Goal: Task Accomplishment & Management: Complete application form

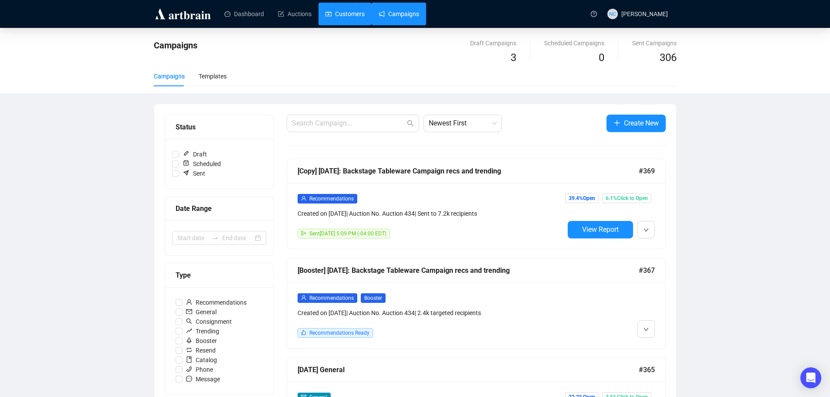
click at [348, 19] on link "Customers" at bounding box center [344, 14] width 39 height 23
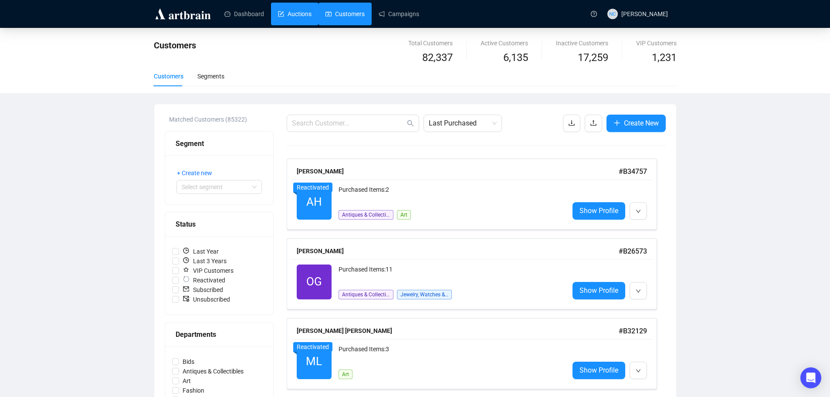
click at [300, 14] on link "Auctions" at bounding box center [295, 14] width 34 height 23
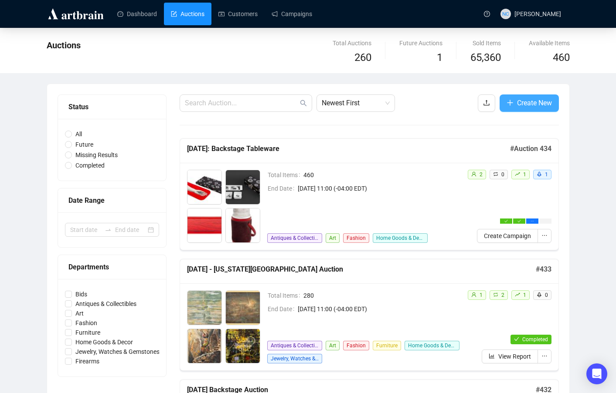
click at [539, 102] on span "Create New" at bounding box center [534, 103] width 35 height 11
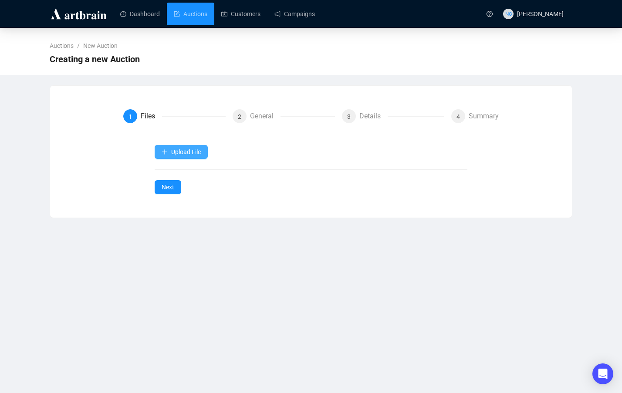
click at [201, 150] on span "Upload File" at bounding box center [186, 152] width 30 height 7
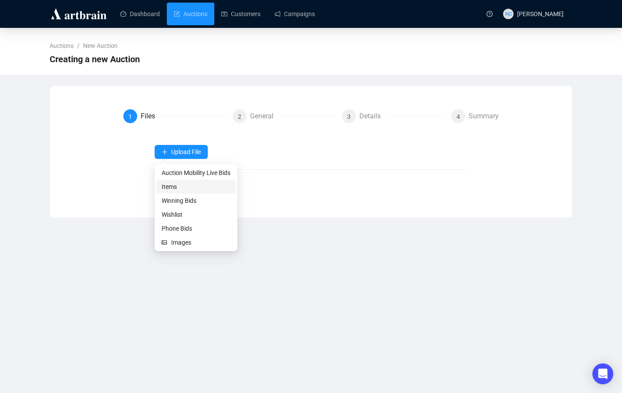
click at [203, 189] on span "Items" at bounding box center [196, 187] width 69 height 10
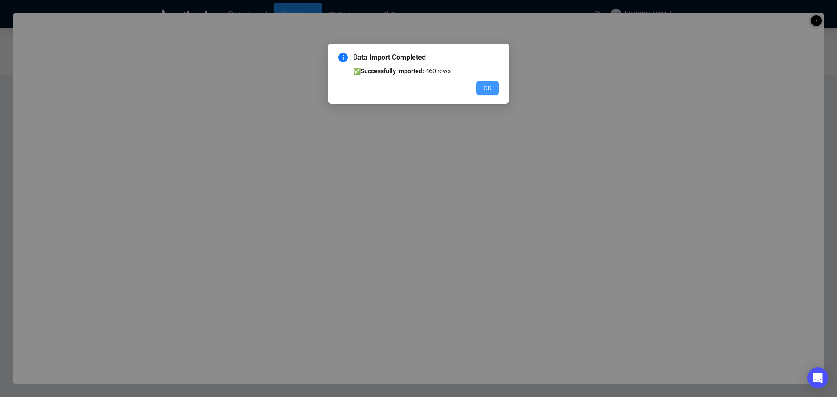
click at [489, 89] on span "OK" at bounding box center [487, 88] width 8 height 10
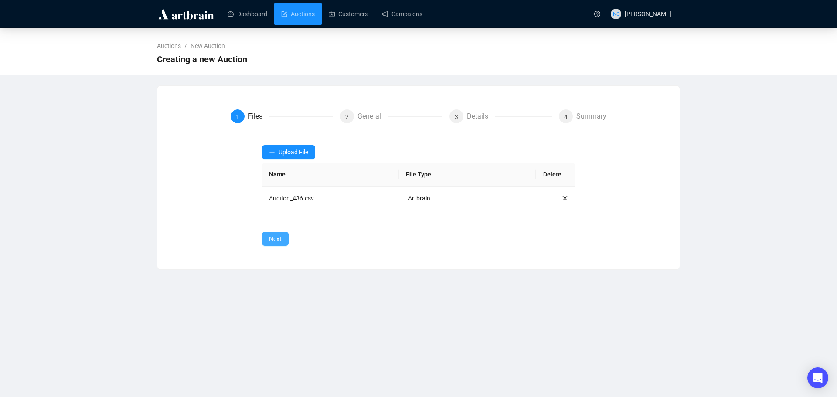
click at [278, 236] on span "Next" at bounding box center [275, 239] width 13 height 10
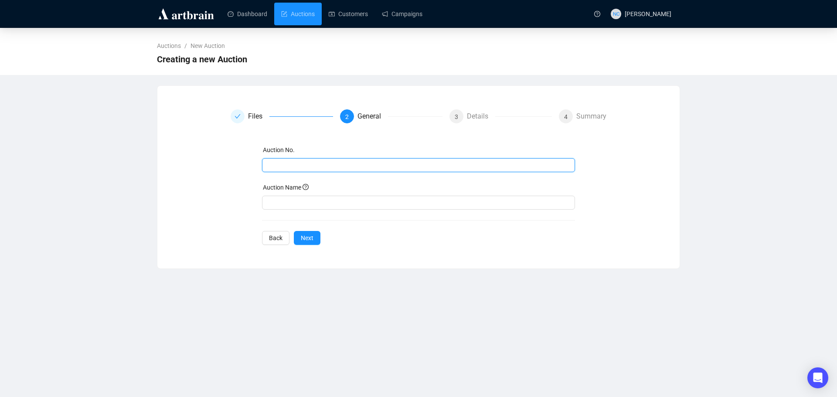
click at [317, 166] on input "text" at bounding box center [417, 165] width 301 height 10
type input "436"
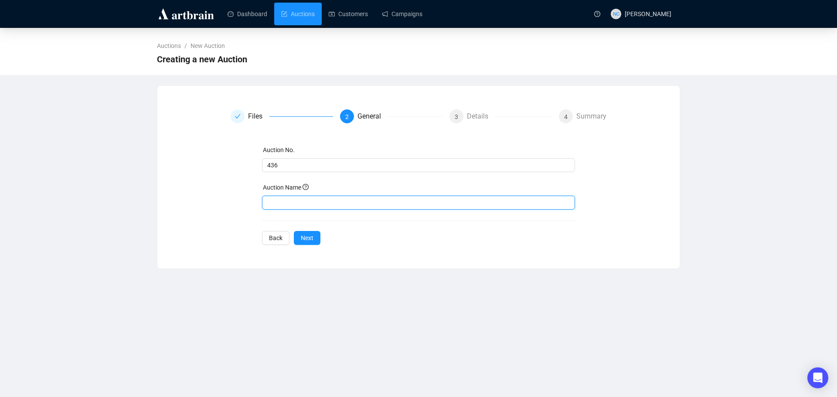
click at [287, 205] on input "text" at bounding box center [418, 203] width 313 height 14
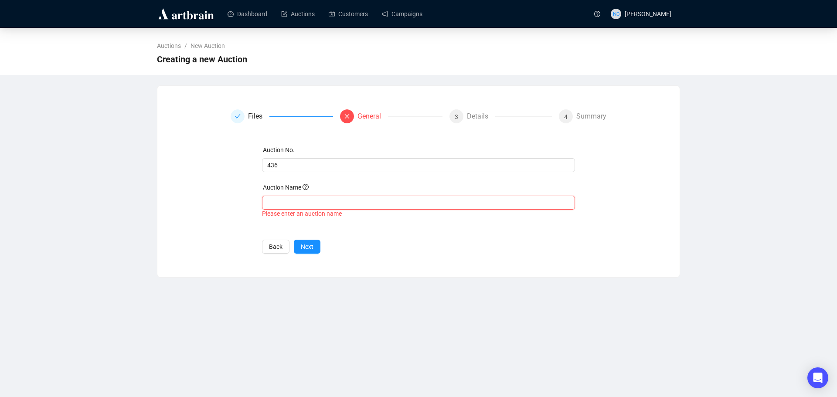
paste input "A Books, Prints, & Works on Paper Sale, [DATE]"
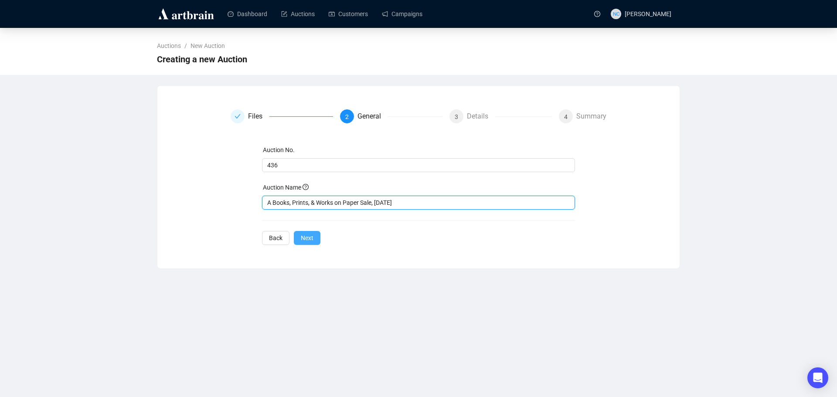
type input "A Books, Prints, & Works on Paper Sale, [DATE]"
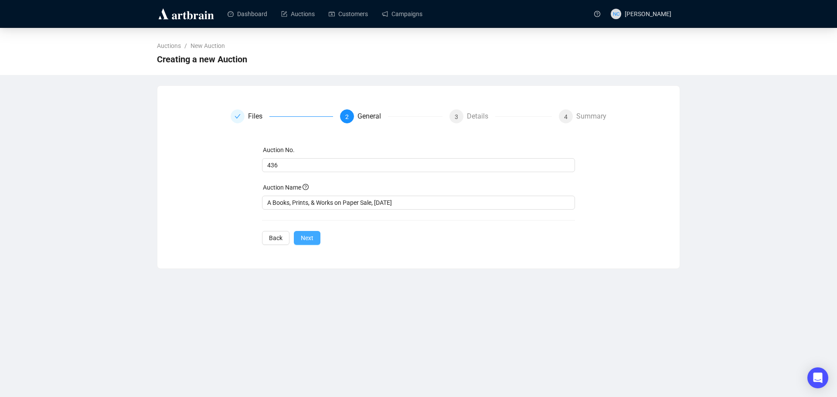
click at [313, 239] on button "Next" at bounding box center [307, 238] width 27 height 14
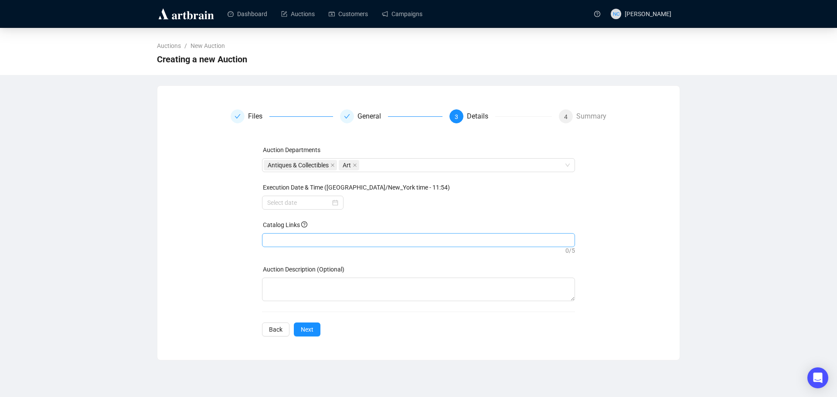
click at [311, 240] on div at bounding box center [419, 240] width 310 height 12
paste input "https://auctions.nyshowplace.com/auctions/4-HP918A/a-books-prints-works-on-pape…"
click at [335, 204] on div at bounding box center [302, 203] width 71 height 10
type input "https://auctions.nyshowplace.com/auctions/4-HP918A/a-books-prints-works-on-pape…"
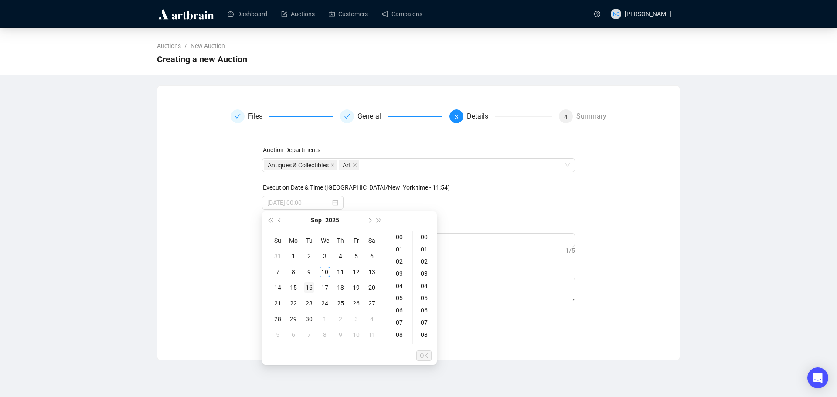
click at [308, 288] on div "16" at bounding box center [309, 287] width 10 height 10
click at [402, 286] on div "11" at bounding box center [400, 284] width 21 height 12
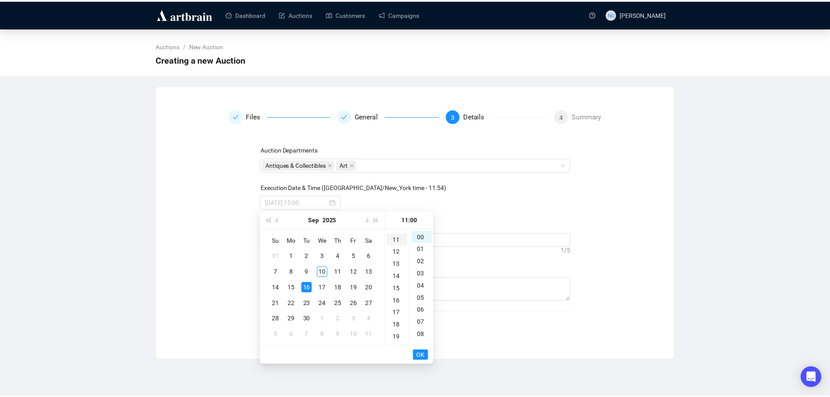
scroll to position [134, 0]
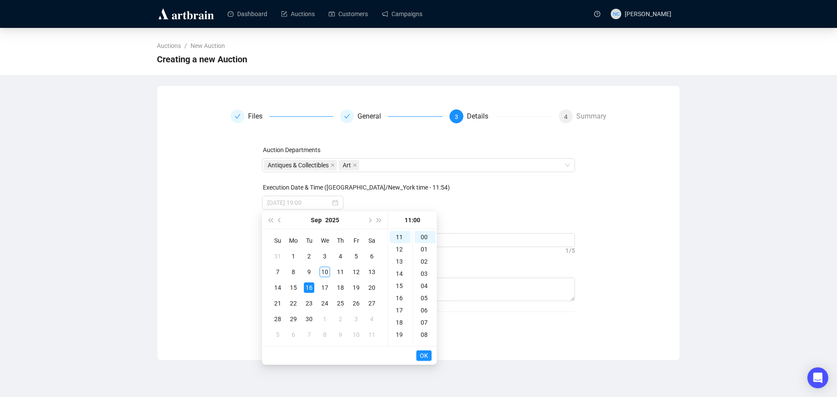
type input "2025-09-16 11:00"
click at [424, 353] on span "OK" at bounding box center [424, 355] width 8 height 17
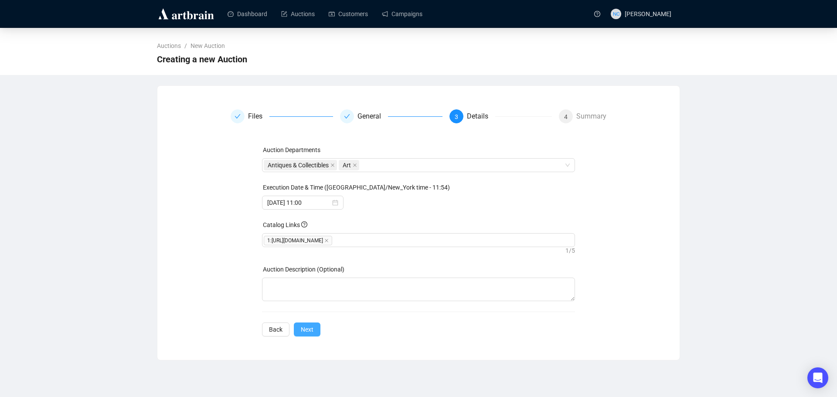
click at [308, 332] on span "Next" at bounding box center [307, 330] width 13 height 10
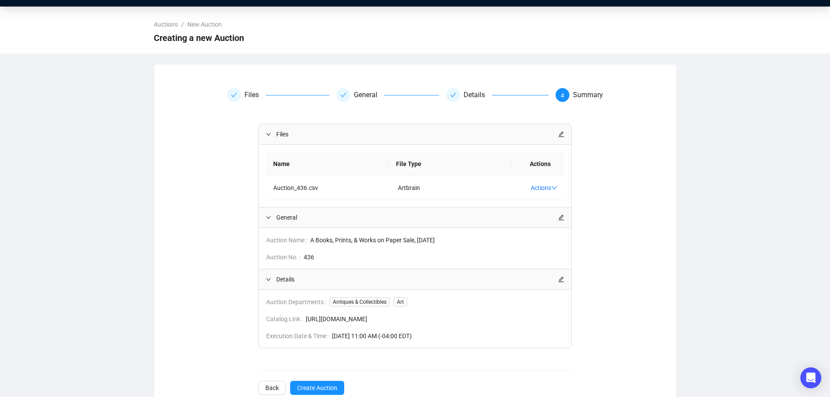
scroll to position [53, 0]
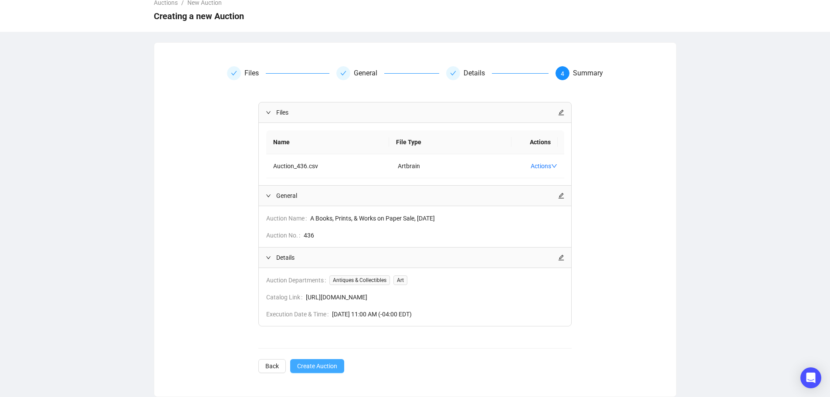
click at [317, 366] on span "Create Auction" at bounding box center [317, 366] width 40 height 10
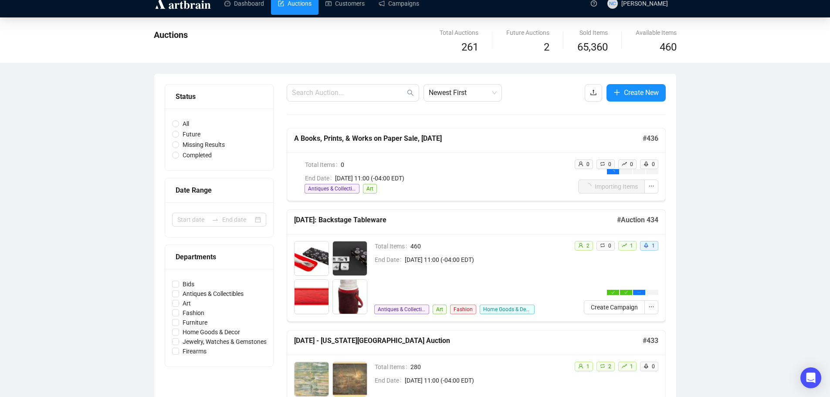
scroll to position [9, 0]
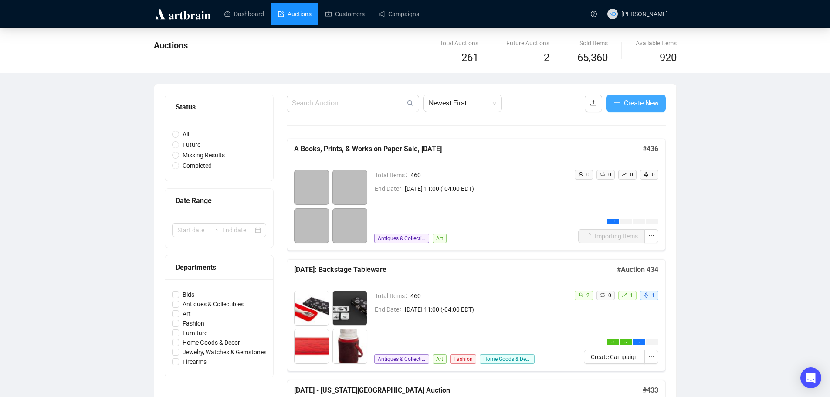
click at [641, 104] on span "Create New" at bounding box center [641, 103] width 35 height 11
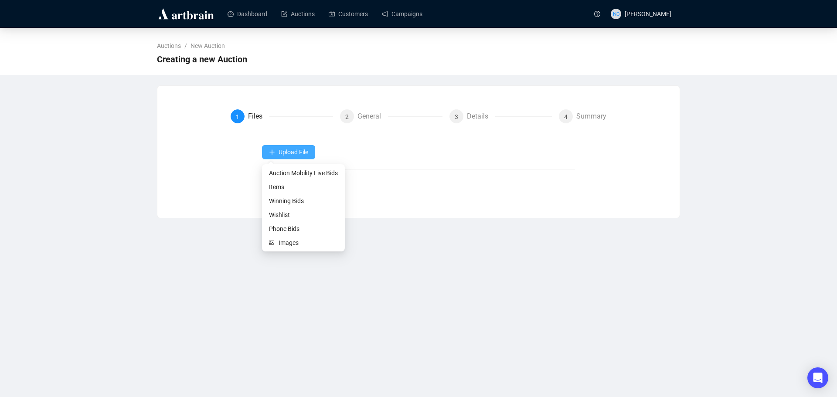
click at [292, 157] on button "Upload File" at bounding box center [288, 152] width 53 height 14
click at [308, 186] on span "Items" at bounding box center [303, 187] width 69 height 10
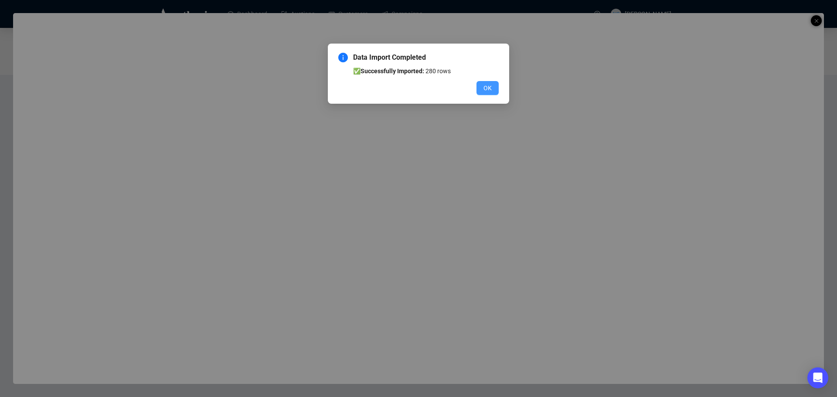
click at [483, 88] on button "OK" at bounding box center [487, 88] width 22 height 14
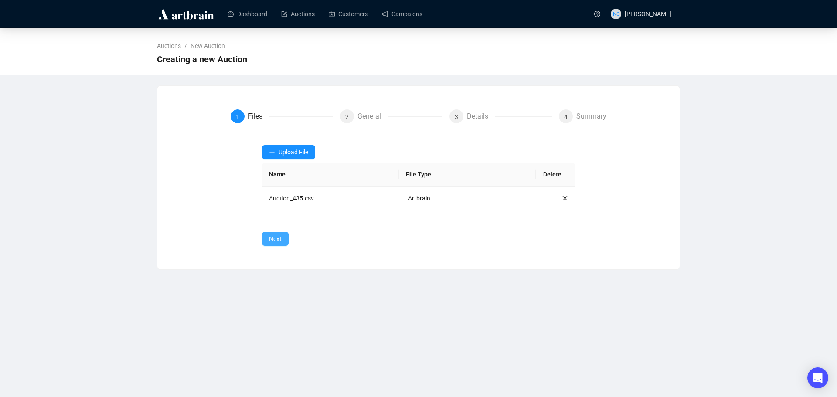
click at [276, 241] on span "Next" at bounding box center [275, 239] width 13 height 10
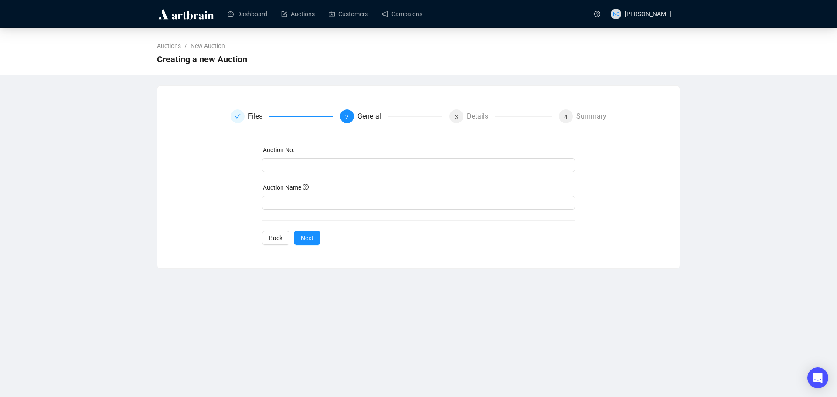
drag, startPoint x: 207, startPoint y: 179, endPoint x: 295, endPoint y: 180, distance: 88.0
click at [208, 179] on div "Files 2 General 3 Details 4 Summary Auction No. Auction Name Back Next" at bounding box center [418, 177] width 501 height 136
click at [311, 156] on div "Auction No." at bounding box center [418, 151] width 313 height 13
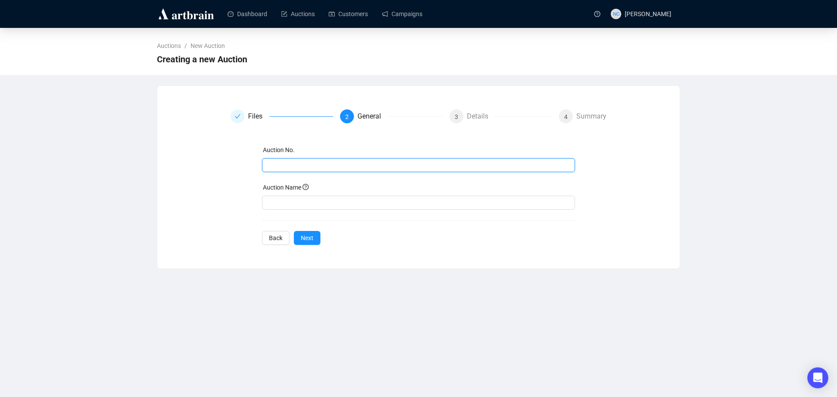
click at [311, 169] on input "text" at bounding box center [417, 165] width 301 height 10
type input "435"
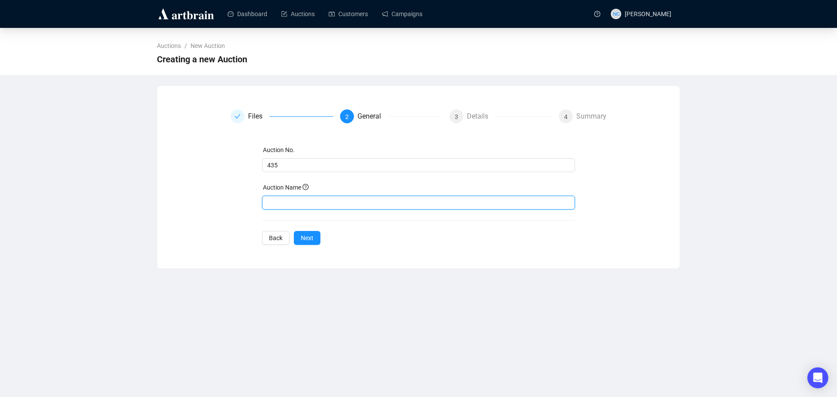
click at [382, 207] on input "text" at bounding box center [418, 203] width 313 height 14
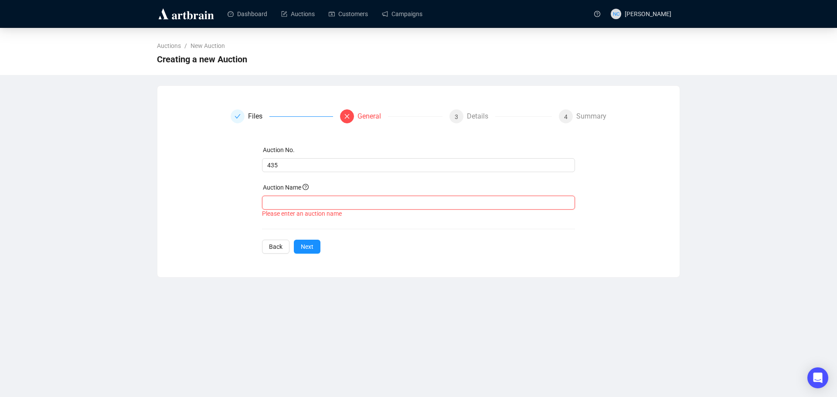
click at [291, 204] on input "text" at bounding box center [418, 203] width 313 height 14
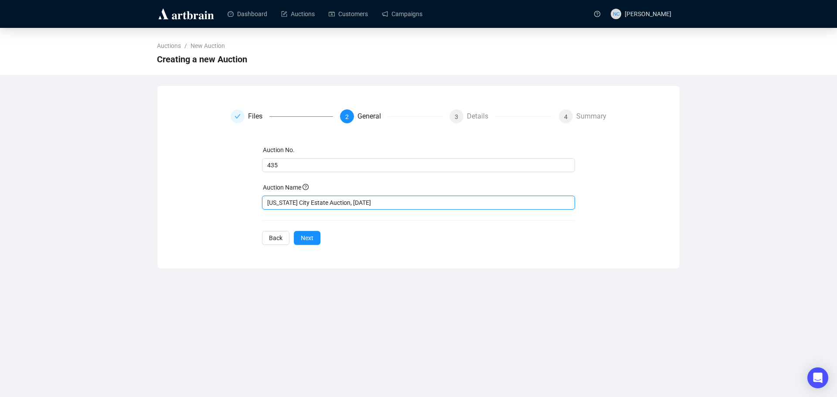
click at [265, 202] on input "New York City Estate Auction, November 3" at bounding box center [418, 203] width 313 height 14
paste input "September 18"
drag, startPoint x: 431, startPoint y: 204, endPoint x: 382, endPoint y: 204, distance: 49.2
click at [387, 200] on input "September 18 - New York City Estate Auction, November 3" at bounding box center [418, 203] width 313 height 14
type input "September 18 - New York City Estate Auction"
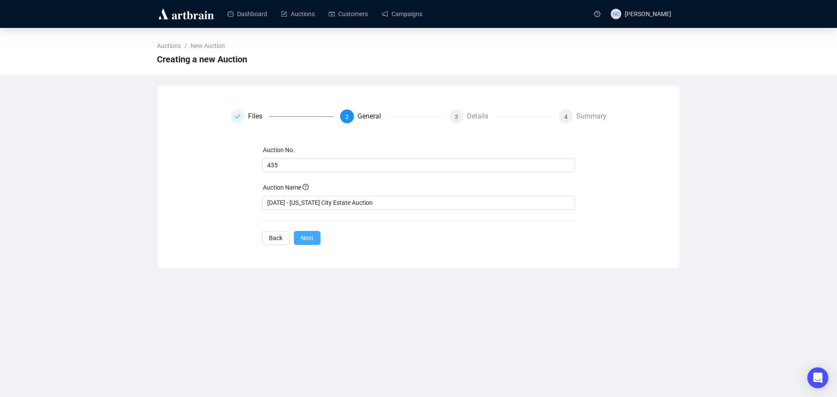
click at [301, 234] on span "Next" at bounding box center [307, 238] width 13 height 10
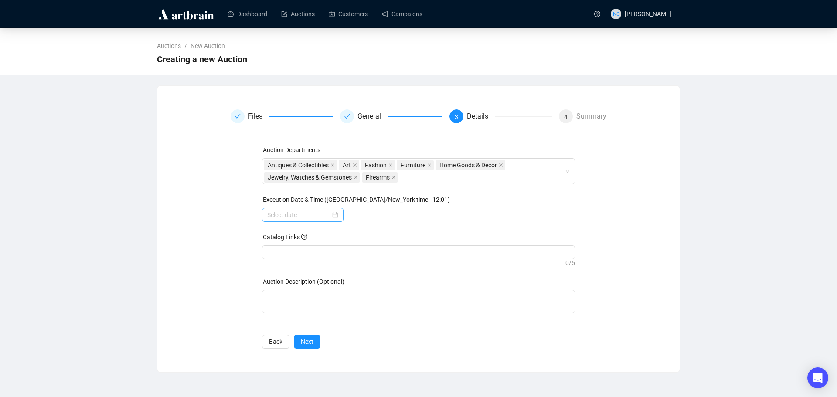
click at [335, 214] on div at bounding box center [302, 215] width 71 height 10
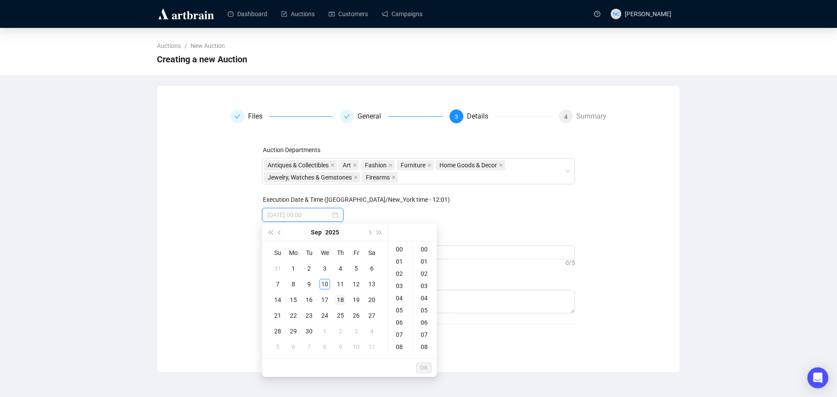
type input "2025-09-13 00:00"
click at [343, 299] on div "18" at bounding box center [340, 300] width 10 height 10
click at [397, 295] on div "11" at bounding box center [400, 296] width 21 height 12
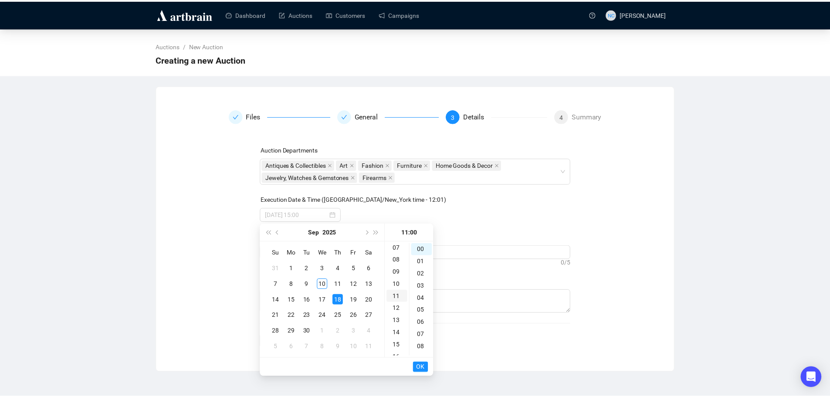
scroll to position [134, 0]
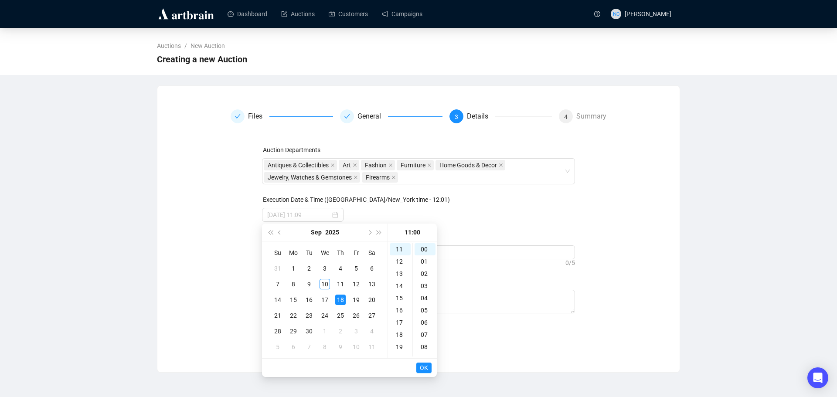
type input "2025-09-18 11:00"
click at [421, 369] on span "OK" at bounding box center [424, 367] width 8 height 17
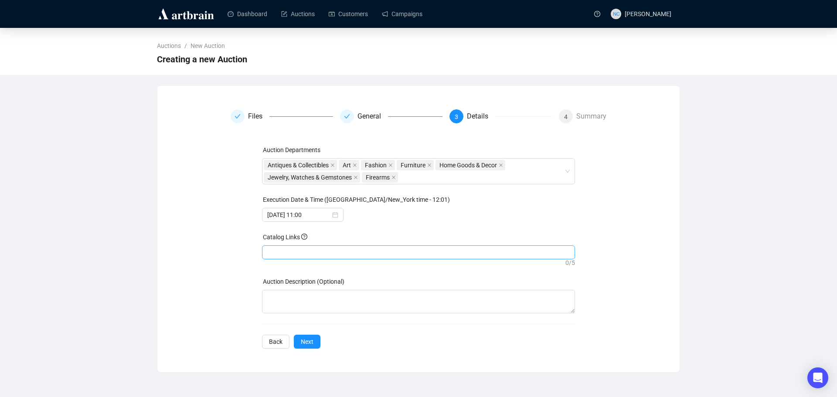
click at [364, 254] on div at bounding box center [419, 252] width 310 height 12
paste input "https://auctions.nyshowplace.com/auctions/4-HRCWSR/new-york-city-estate-auction…"
type input "https://auctions.nyshowplace.com/auctions/4-HRCWSR/new-york-city-estate-auction…"
click at [216, 263] on div "Files General 3 Details 4 Summary Auction Departments Antiques & Collectibles A…" at bounding box center [418, 228] width 501 height 239
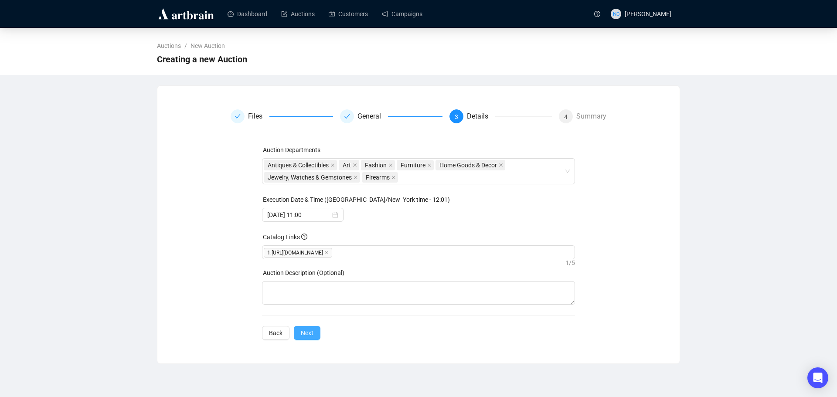
click at [310, 337] on span "Next" at bounding box center [307, 333] width 13 height 10
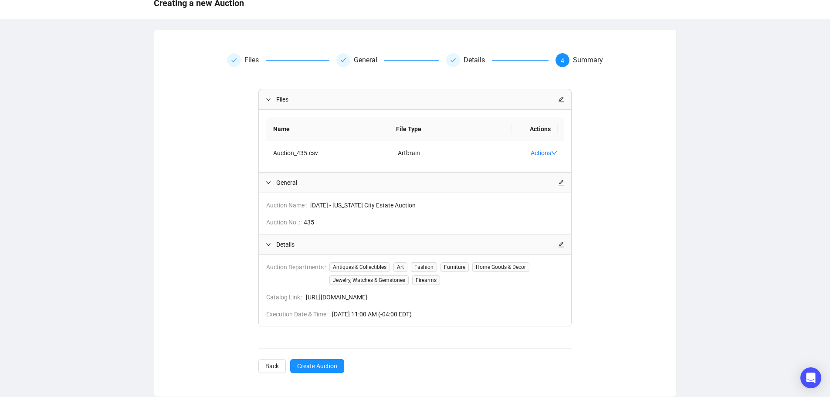
scroll to position [66, 0]
click at [332, 362] on span "Create Auction" at bounding box center [317, 366] width 40 height 10
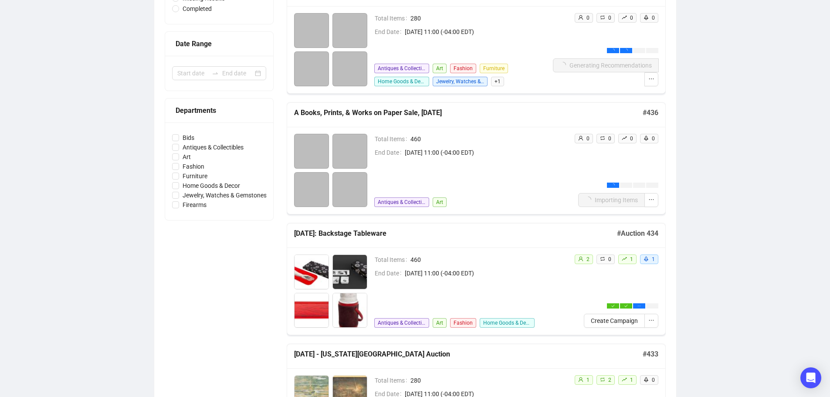
scroll to position [44, 0]
